Goal: Information Seeking & Learning: Check status

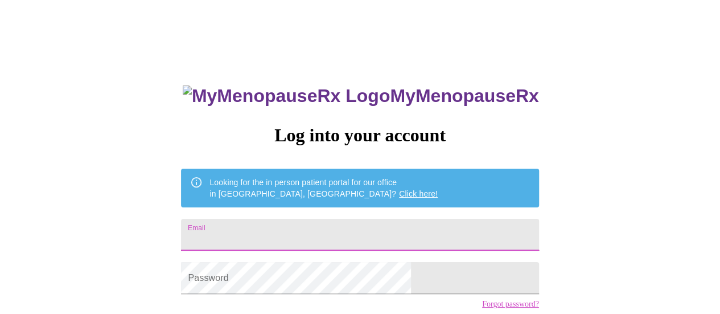
click at [270, 226] on input "Email" at bounding box center [360, 235] width 358 height 32
type input "facesofsobe@yahoo.com"
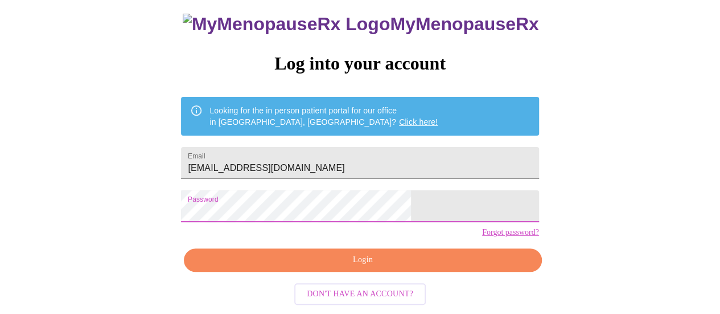
scroll to position [87, 0]
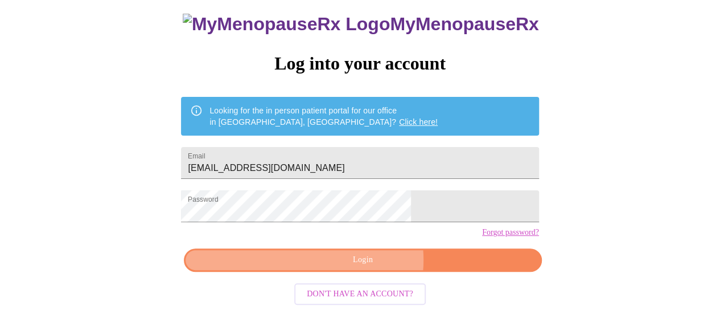
drag, startPoint x: 368, startPoint y: 264, endPoint x: 454, endPoint y: 254, distance: 86.5
click at [368, 264] on span "Login" at bounding box center [362, 260] width 331 height 14
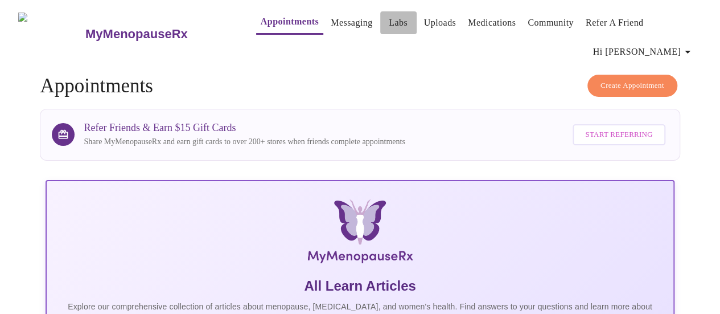
click at [389, 19] on link "Labs" at bounding box center [398, 23] width 19 height 16
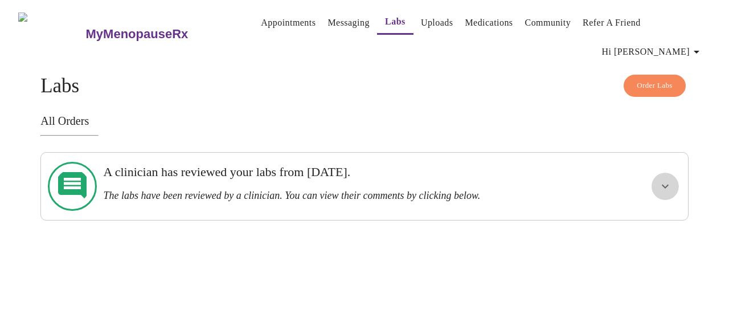
click at [668, 184] on icon "show more" at bounding box center [665, 186] width 7 height 4
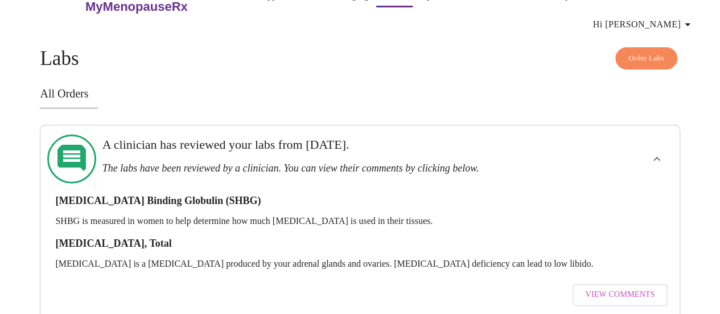
scroll to position [39, 0]
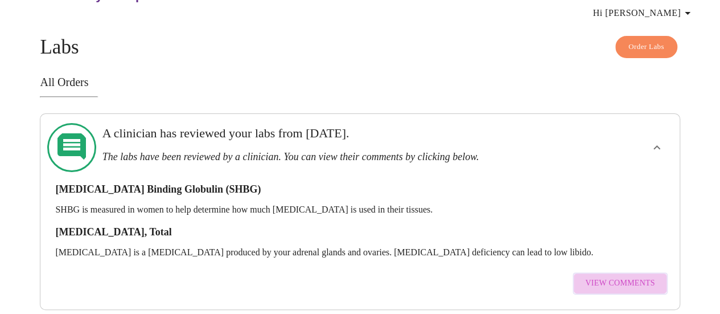
click at [639, 276] on span "View Comments" at bounding box center [619, 283] width 69 height 14
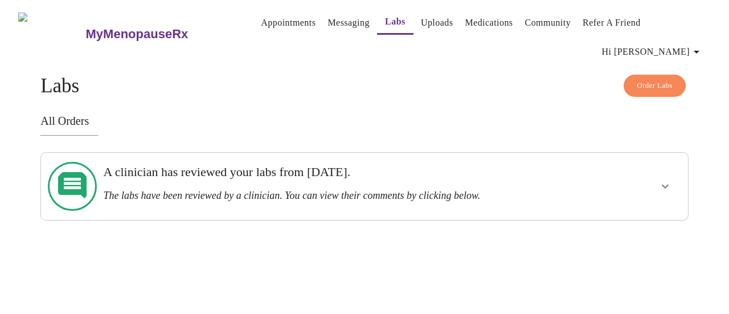
click at [668, 184] on icon "show more" at bounding box center [665, 186] width 7 height 4
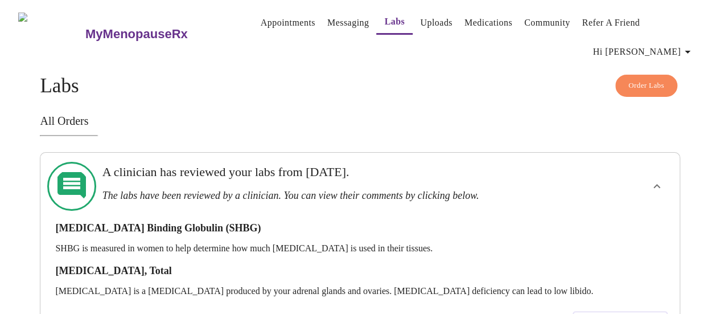
scroll to position [39, 0]
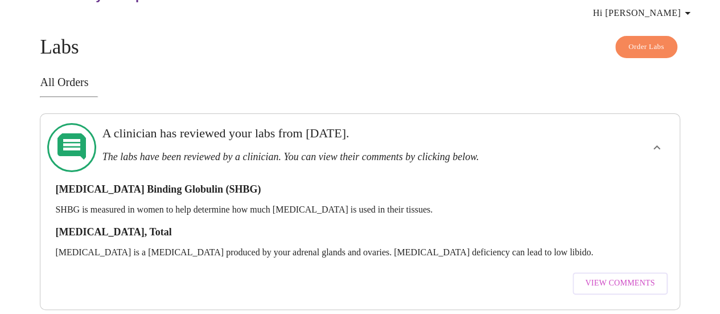
click at [627, 276] on span "View Comments" at bounding box center [619, 283] width 69 height 14
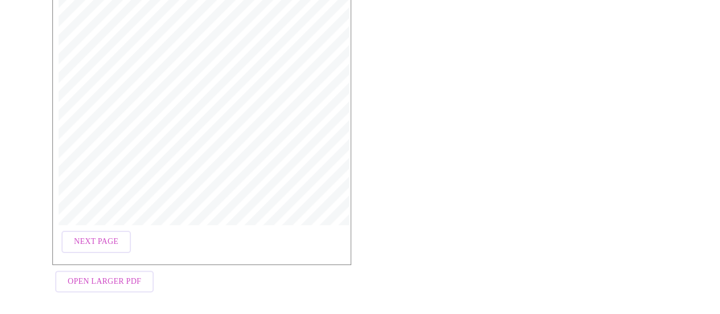
scroll to position [284, 0]
click at [88, 239] on span "Next Page" at bounding box center [96, 240] width 44 height 14
click at [107, 275] on span "Open Larger PDF" at bounding box center [104, 280] width 73 height 14
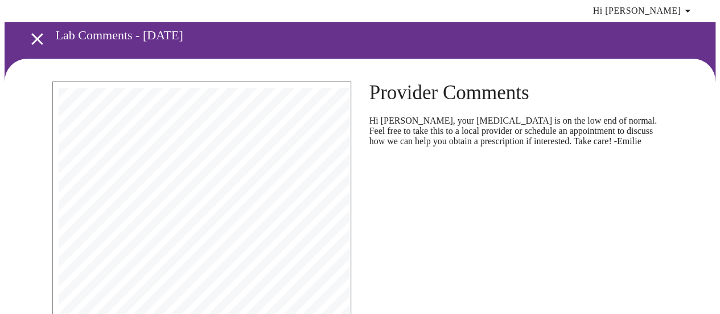
scroll to position [0, 0]
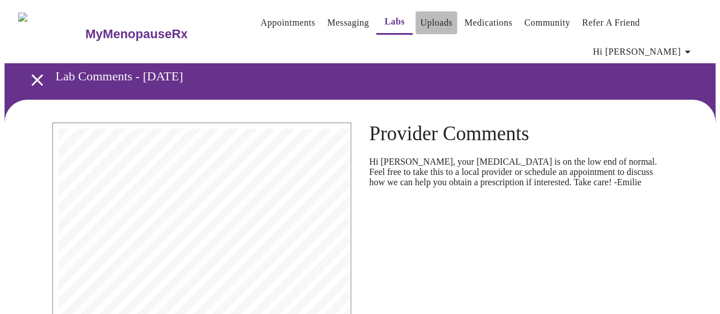
click at [421, 18] on link "Uploads" at bounding box center [436, 23] width 32 height 16
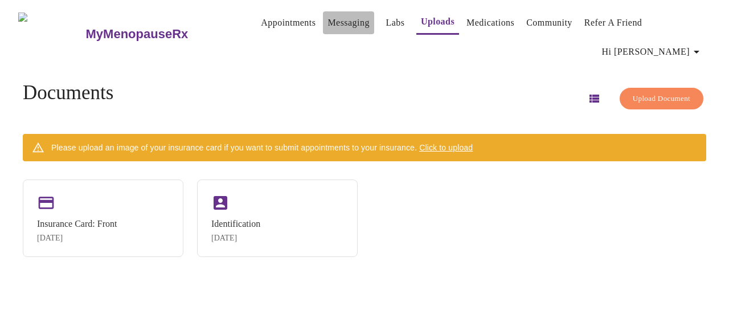
click at [327, 19] on link "Messaging" at bounding box center [348, 23] width 42 height 16
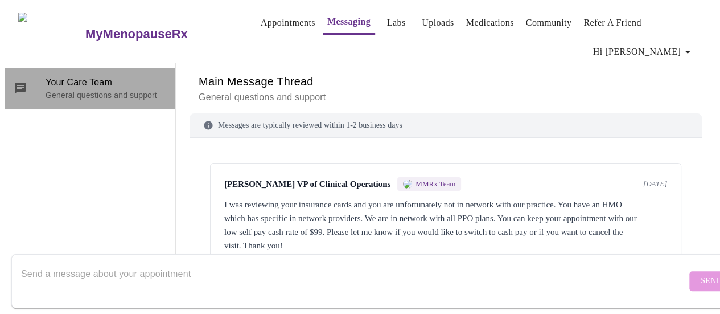
click at [64, 89] on p "General questions and support" at bounding box center [106, 94] width 121 height 11
click at [87, 89] on p "General questions and support" at bounding box center [106, 94] width 121 height 11
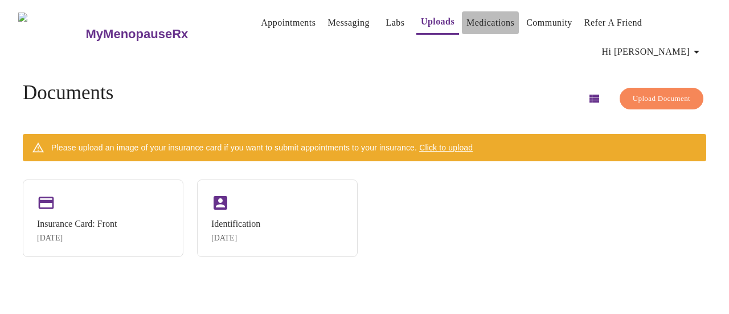
click at [490, 22] on link "Medications" at bounding box center [490, 23] width 48 height 16
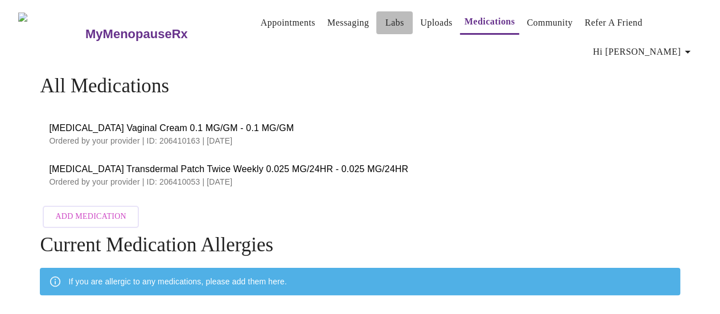
click at [385, 17] on link "Labs" at bounding box center [394, 23] width 19 height 16
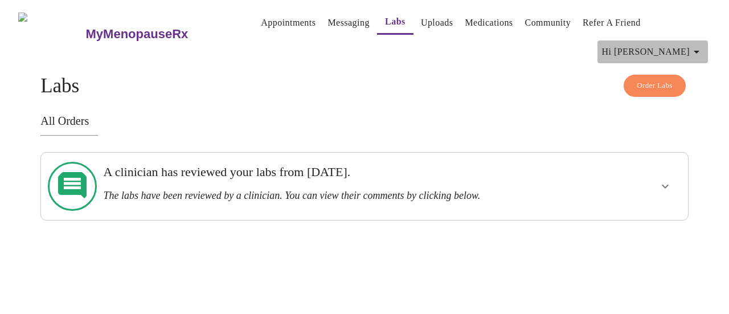
click at [699, 48] on icon "button" at bounding box center [696, 52] width 14 height 14
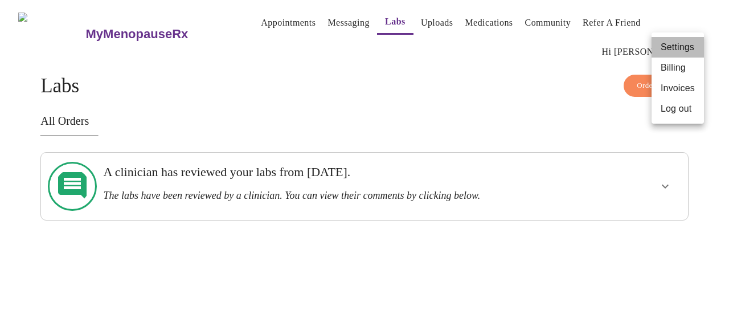
click at [699, 48] on li "Settings" at bounding box center [677, 47] width 52 height 20
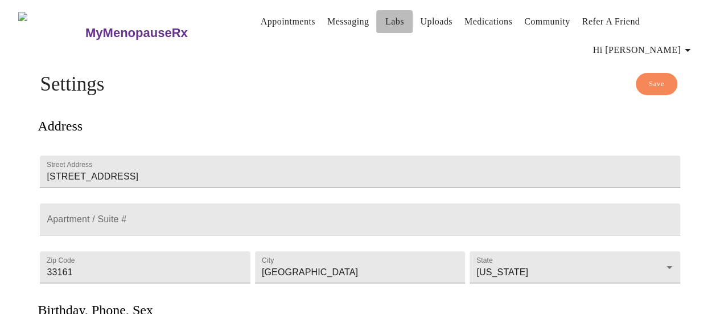
click at [385, 19] on link "Labs" at bounding box center [394, 22] width 19 height 16
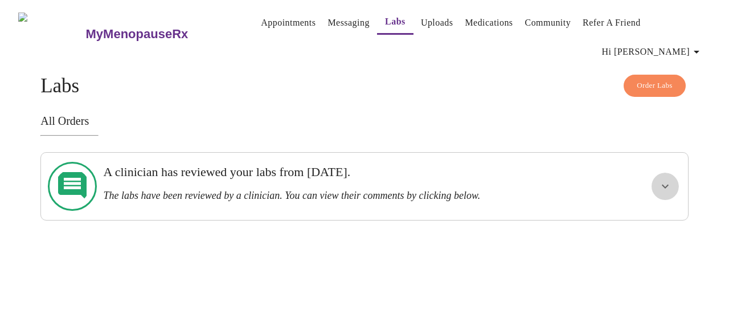
click at [668, 184] on icon "show more" at bounding box center [665, 186] width 7 height 4
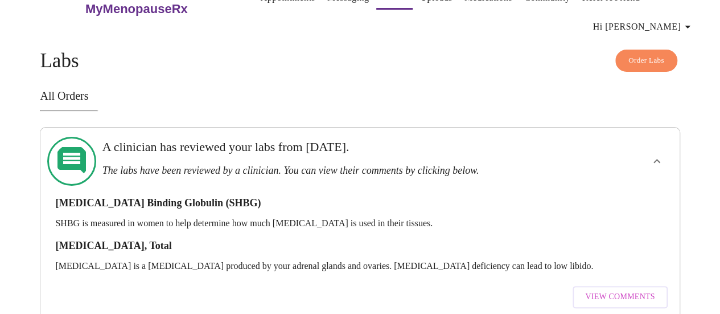
scroll to position [39, 0]
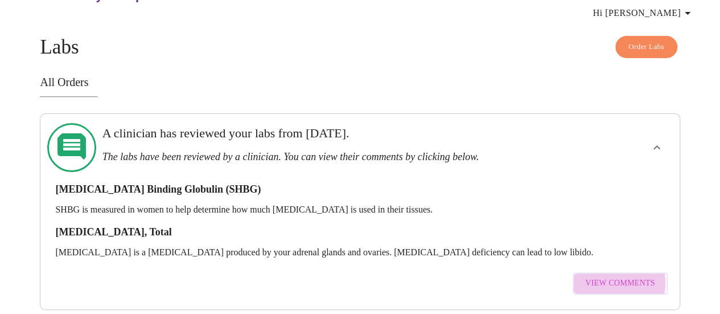
click at [622, 276] on span "View Comments" at bounding box center [619, 283] width 69 height 14
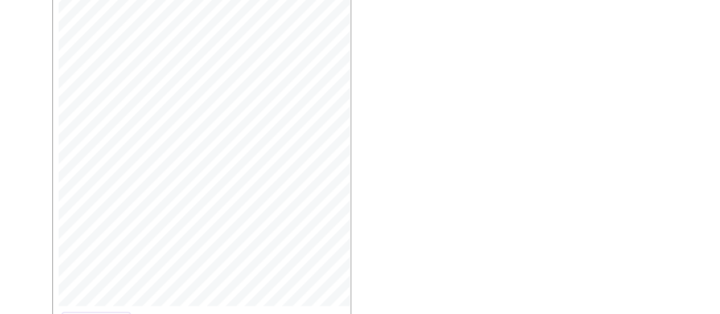
scroll to position [228, 0]
click at [84, 293] on span "Next Page" at bounding box center [96, 296] width 44 height 14
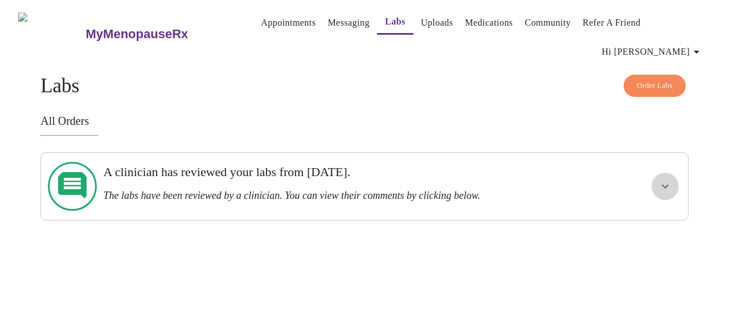
click at [670, 182] on icon "show more" at bounding box center [665, 186] width 14 height 14
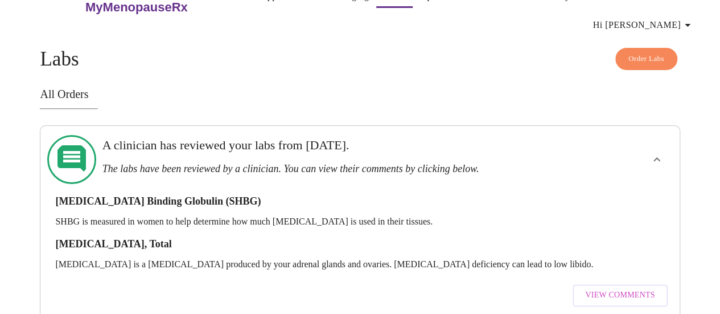
scroll to position [39, 0]
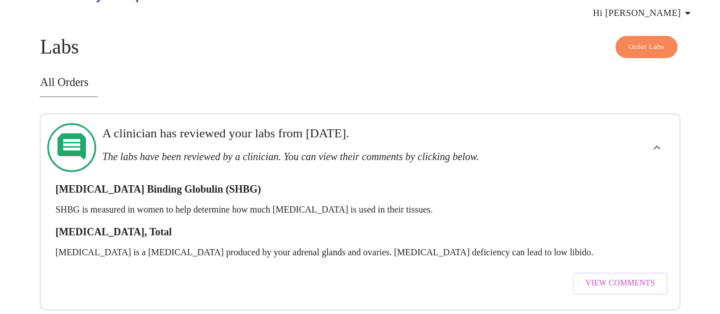
click at [611, 276] on span "View Comments" at bounding box center [619, 283] width 69 height 14
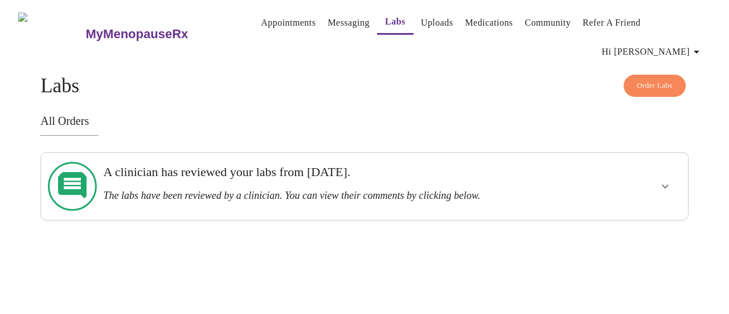
click at [71, 183] on icon at bounding box center [72, 186] width 28 height 28
click at [667, 179] on icon "show more" at bounding box center [665, 186] width 14 height 14
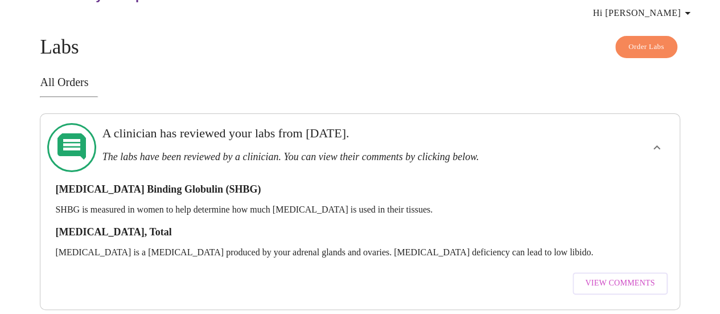
scroll to position [39, 0]
click at [611, 276] on span "View Comments" at bounding box center [619, 283] width 69 height 14
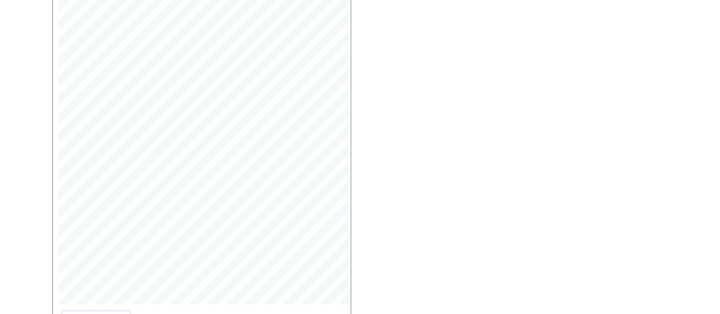
scroll to position [227, 0]
click at [89, 290] on span "Next Page" at bounding box center [96, 297] width 44 height 14
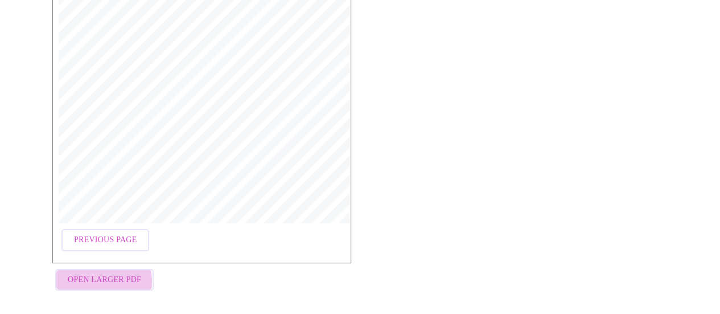
click at [95, 276] on span "Open Larger PDF" at bounding box center [104, 280] width 73 height 14
